Goal: Transaction & Acquisition: Purchase product/service

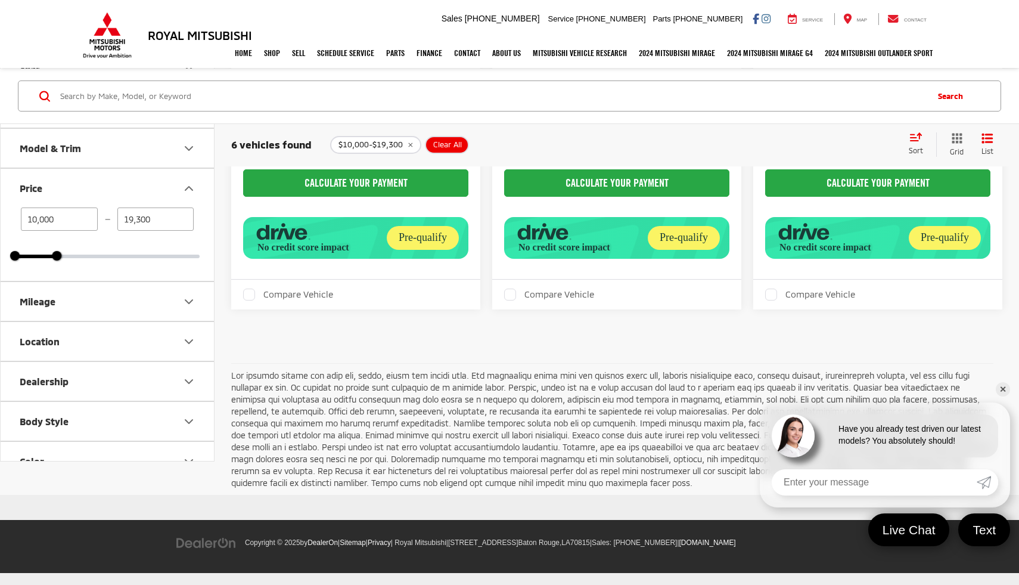
scroll to position [1058, 0]
drag, startPoint x: 57, startPoint y: 254, endPoint x: 66, endPoint y: 258, distance: 9.6
click at [66, 258] on div at bounding box center [66, 256] width 10 height 10
type input "21,300"
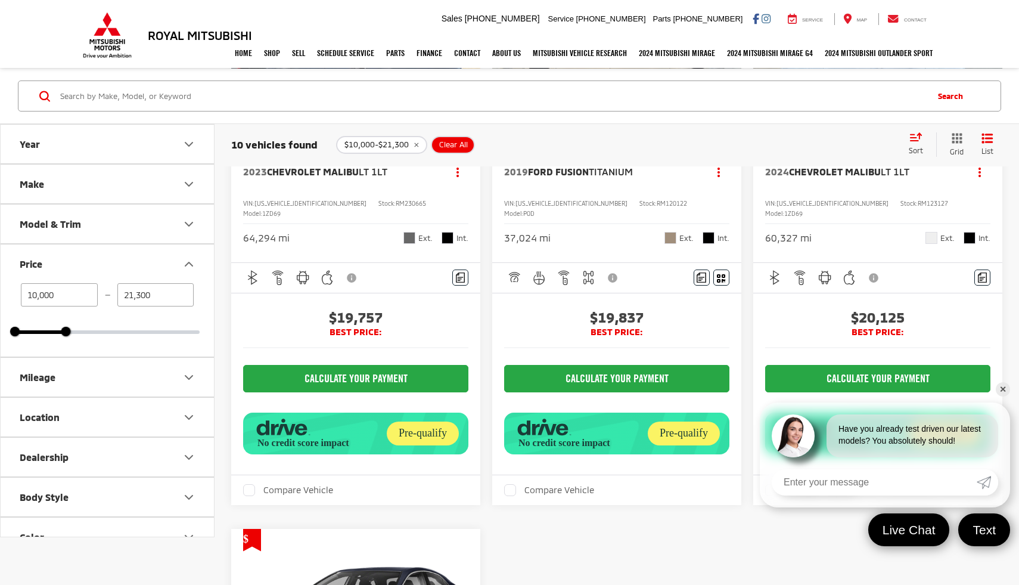
scroll to position [1377, 0]
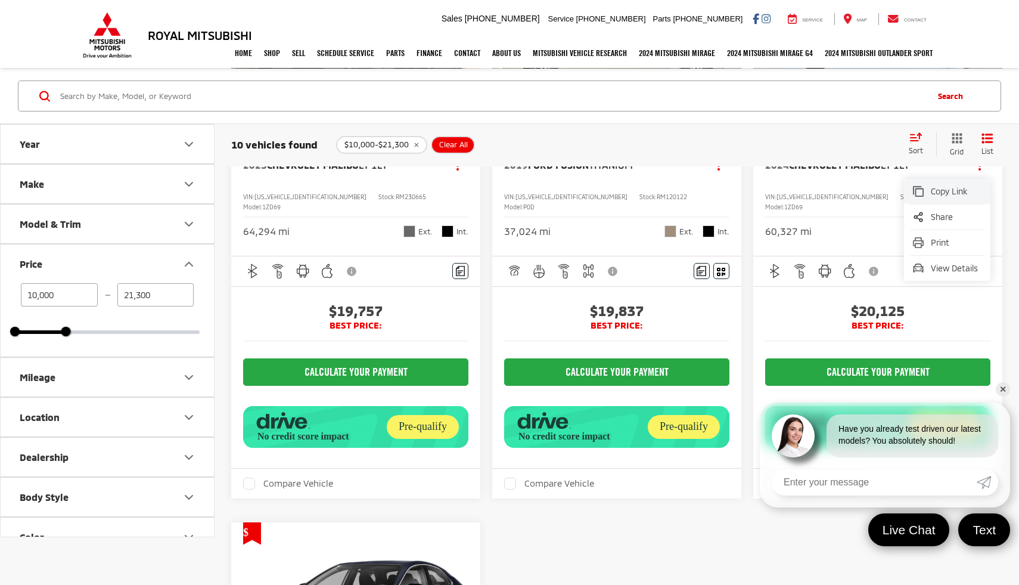
click at [947, 197] on span "Copy Link" at bounding box center [956, 191] width 51 height 12
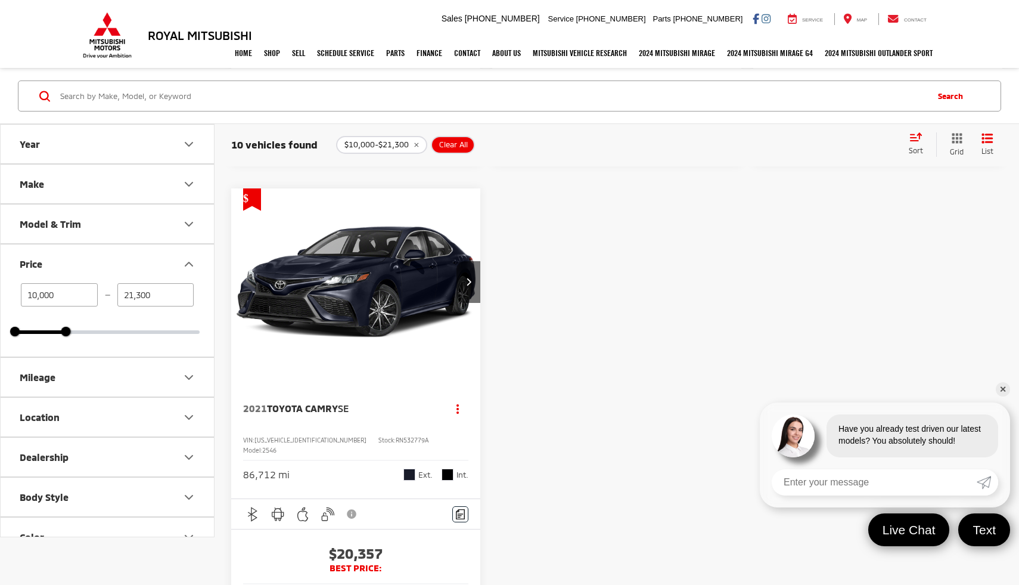
scroll to position [1838, 0]
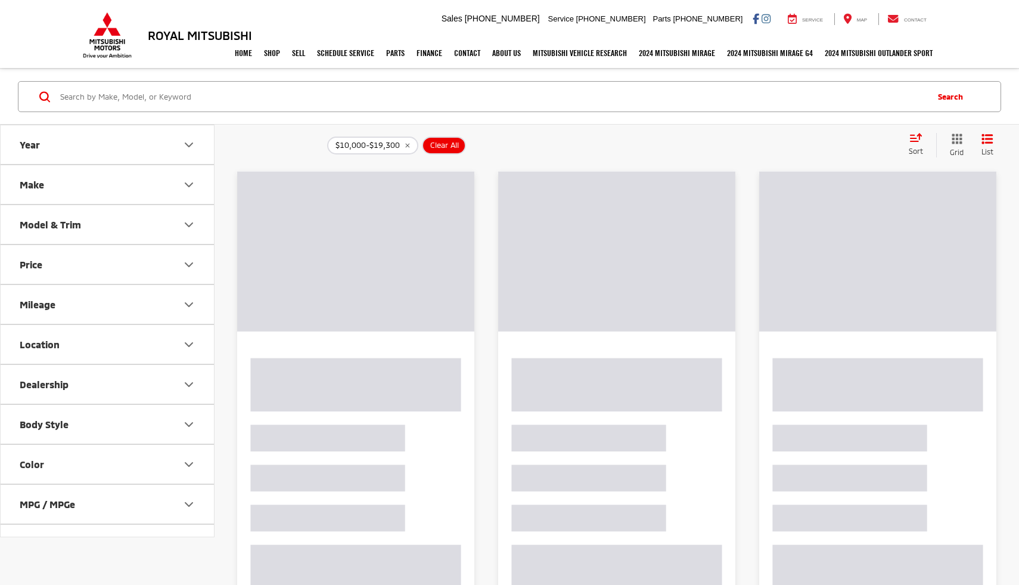
click at [505, 145] on div "$10,000-$19,300 Clear All + 0" at bounding box center [612, 146] width 571 height 18
